Goal: Information Seeking & Learning: Learn about a topic

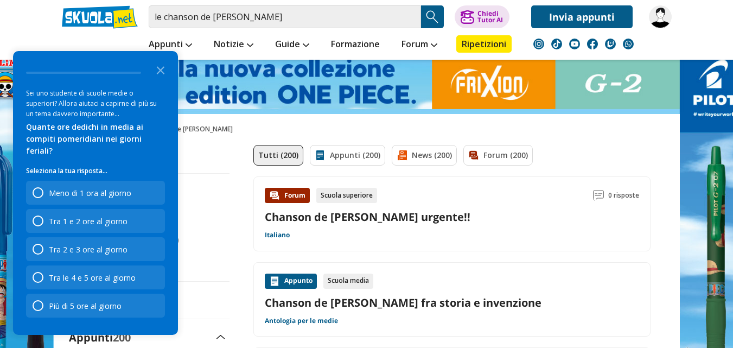
drag, startPoint x: 740, startPoint y: 7, endPoint x: 464, endPoint y: 255, distance: 372.2
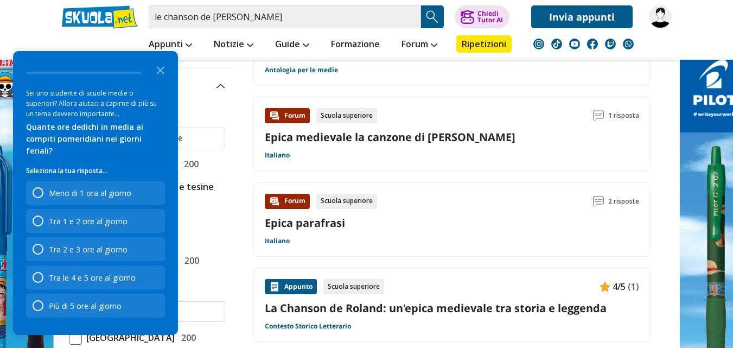
scroll to position [254, 0]
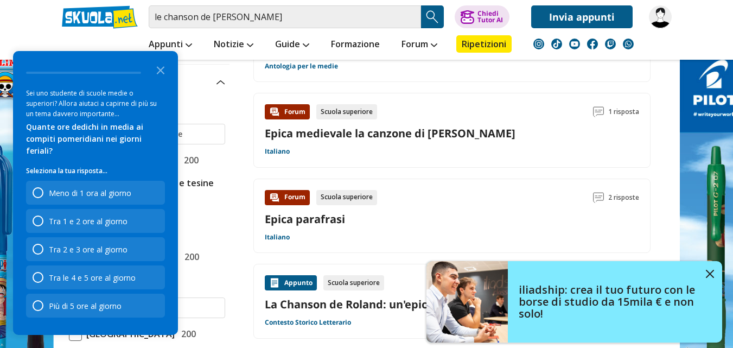
click at [369, 315] on div "Appunto Scuola superiore 4/5 (1) La Chanson de Roland: un'epica medievale tra s…" at bounding box center [452, 301] width 374 height 52
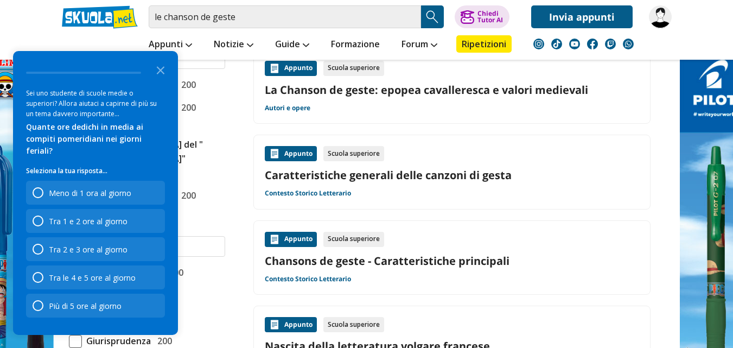
scroll to position [514, 0]
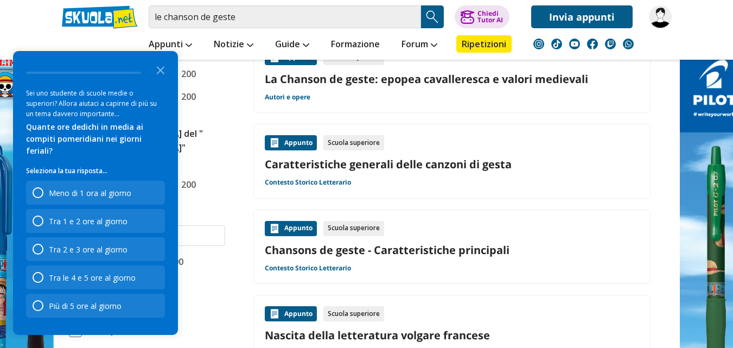
click at [421, 254] on link "Chansons de geste - Caratteristiche principali" at bounding box center [452, 249] width 374 height 15
click at [502, 163] on link "Caratteristiche generali delle canzoni di gesta" at bounding box center [452, 164] width 374 height 15
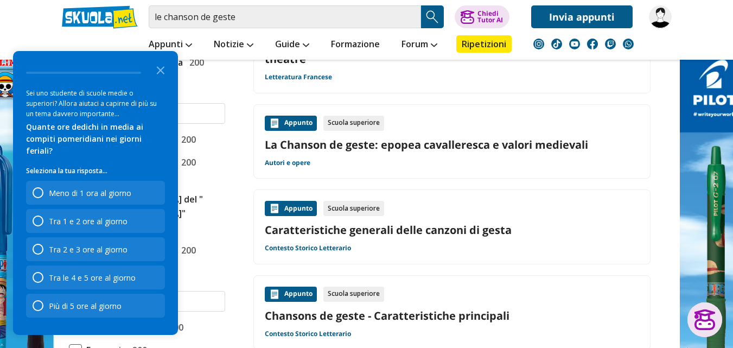
scroll to position [438, 0]
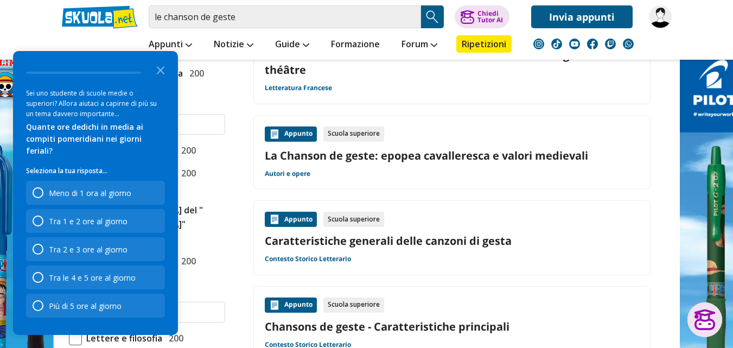
click at [466, 147] on div "Appunto Scuola superiore La Chanson de geste: epopea cavalleresca e valori medi…" at bounding box center [452, 152] width 374 height 52
